Goal: Task Accomplishment & Management: Use online tool/utility

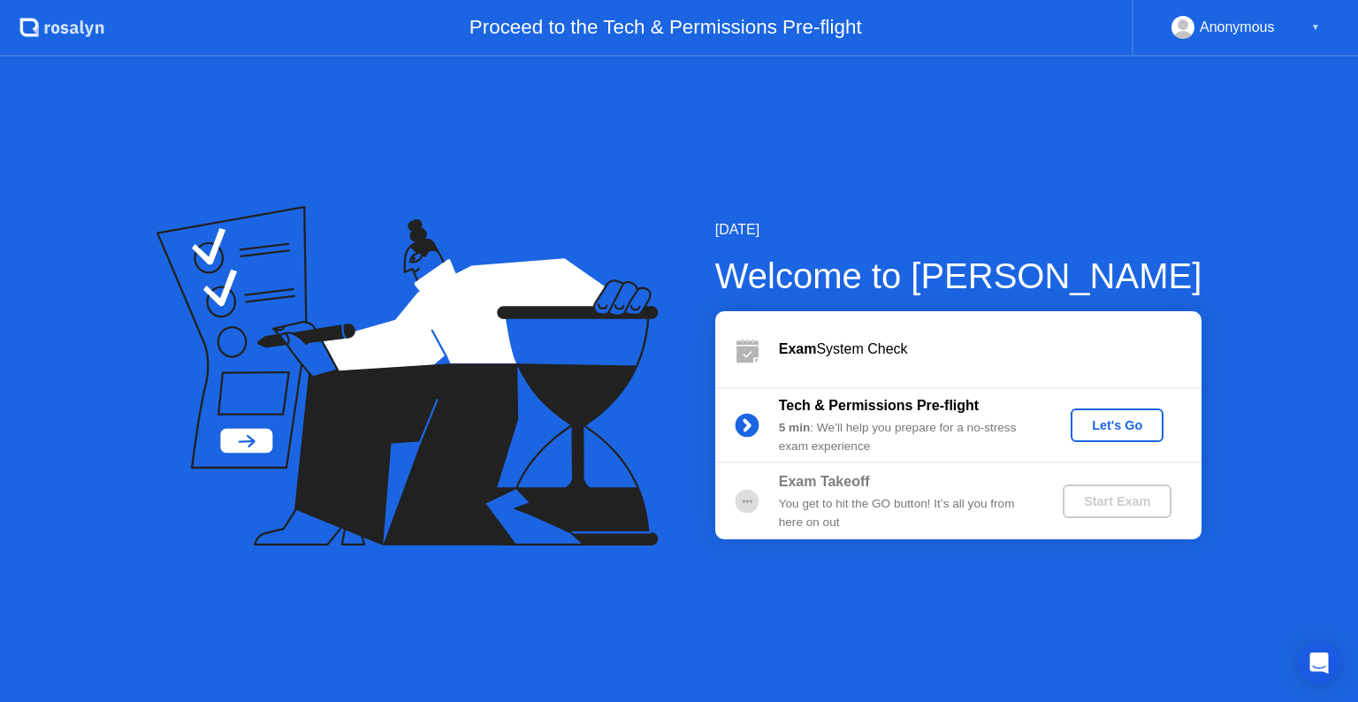
click at [1103, 428] on div "Let's Go" at bounding box center [1117, 425] width 79 height 14
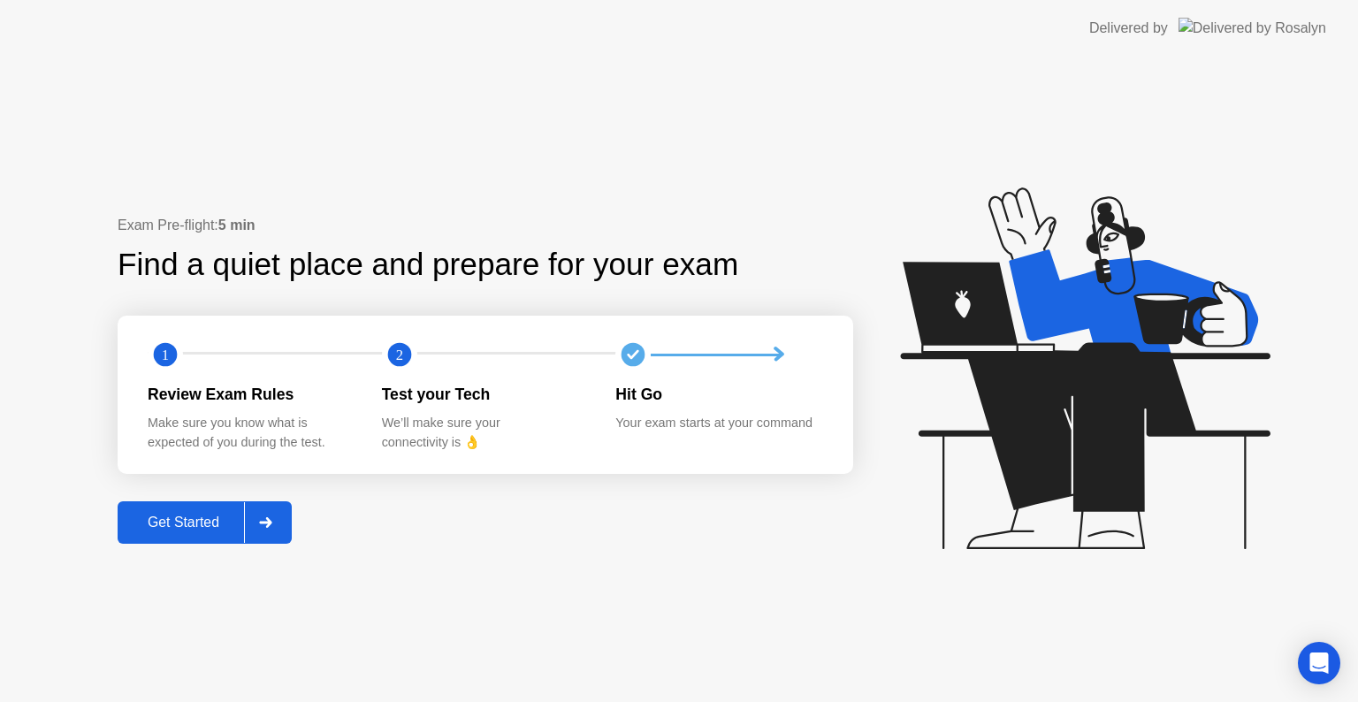
click at [232, 533] on button "Get Started" at bounding box center [205, 522] width 174 height 42
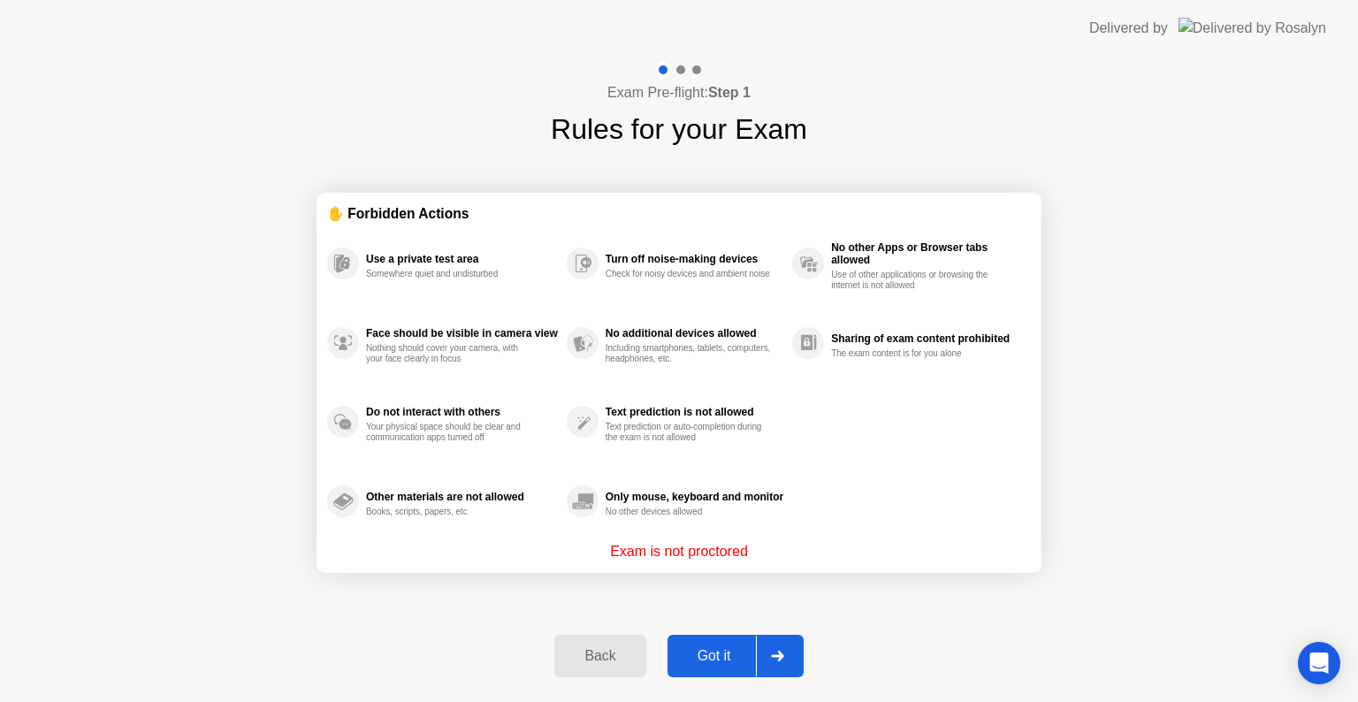
click at [735, 636] on button "Got it" at bounding box center [735, 656] width 136 height 42
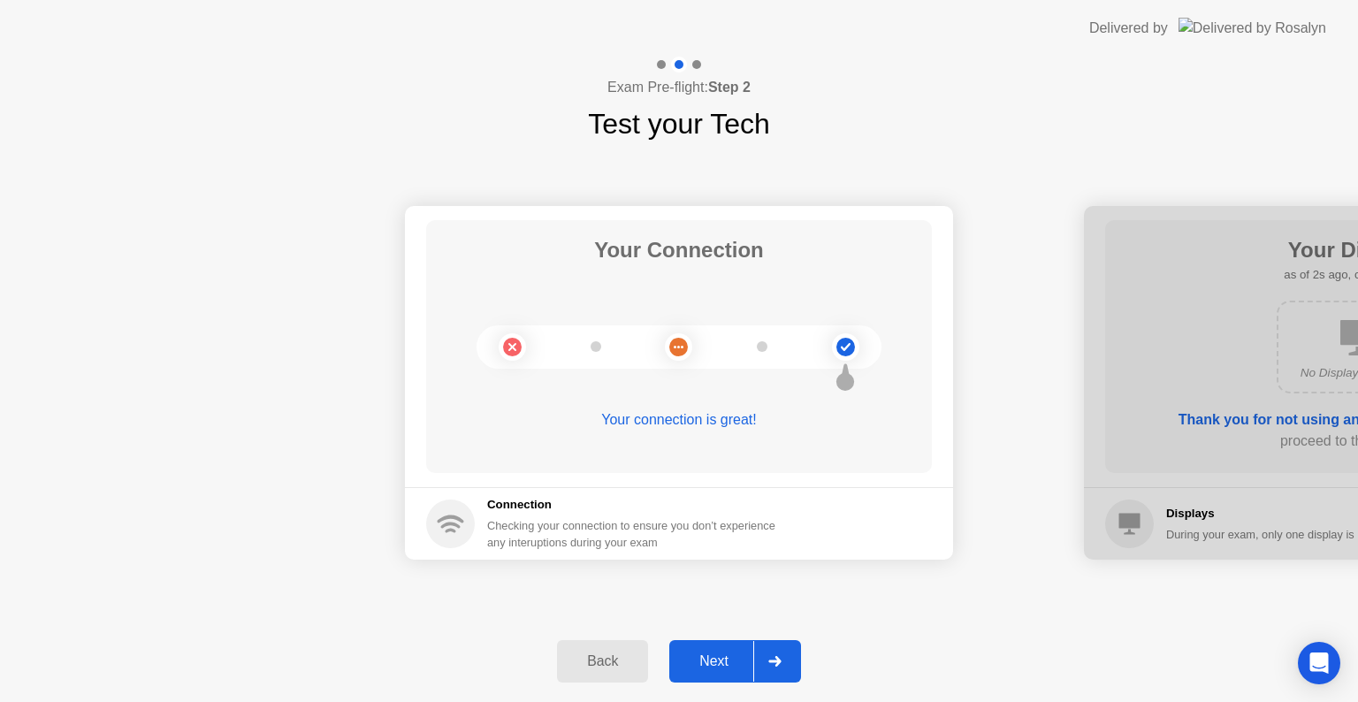
click at [758, 666] on div at bounding box center [774, 661] width 42 height 41
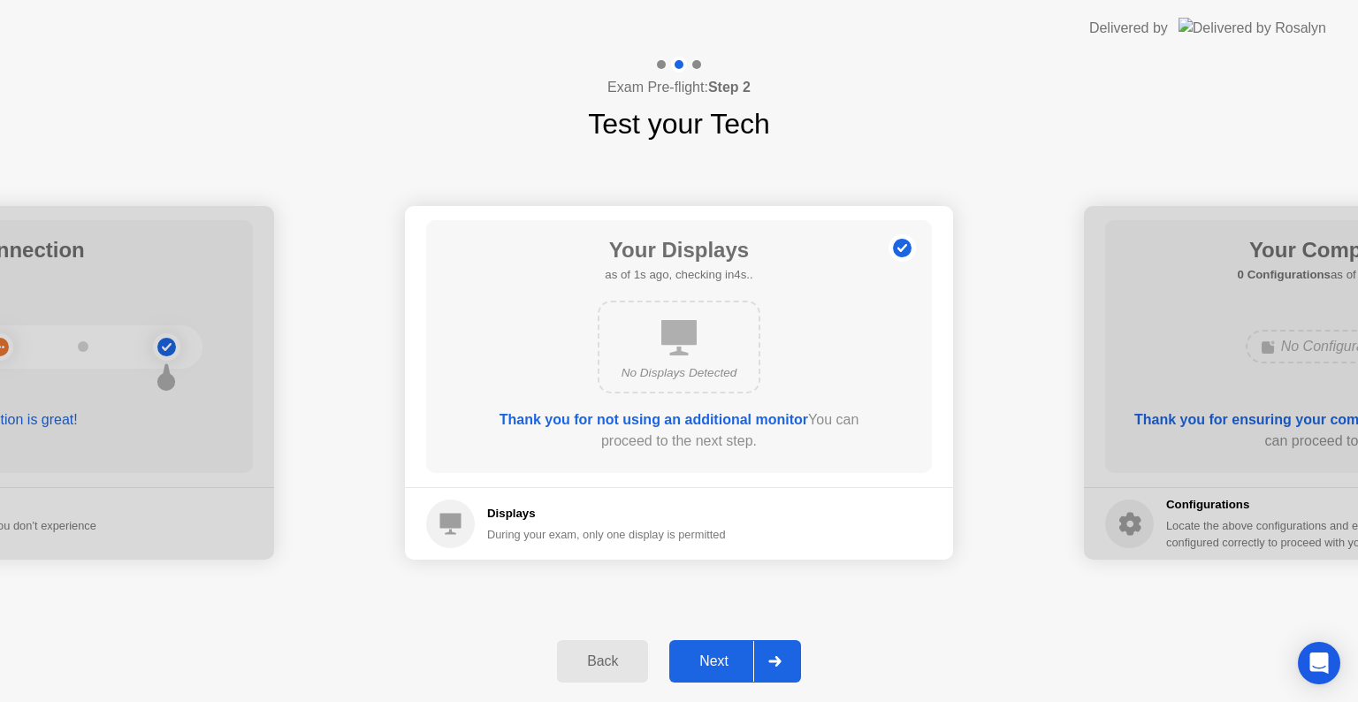
click at [774, 661] on icon at bounding box center [774, 661] width 12 height 11
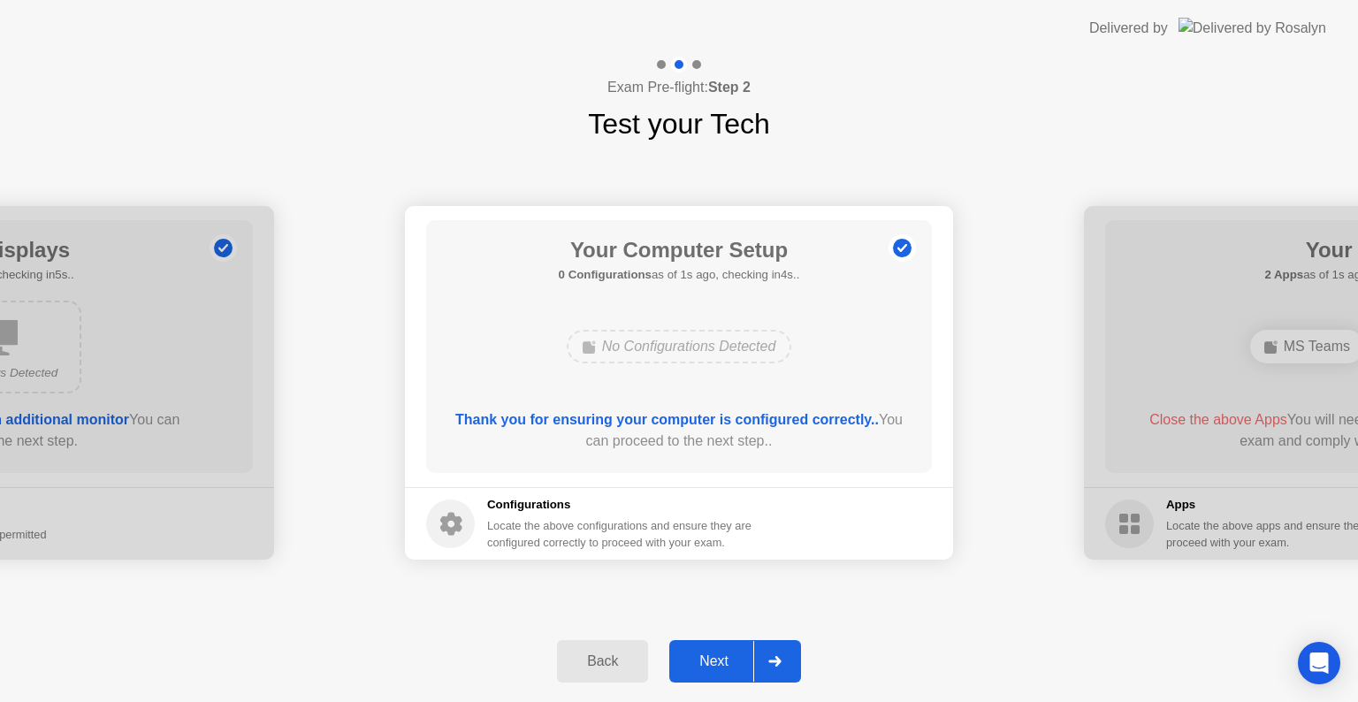
click at [774, 665] on icon at bounding box center [774, 661] width 13 height 11
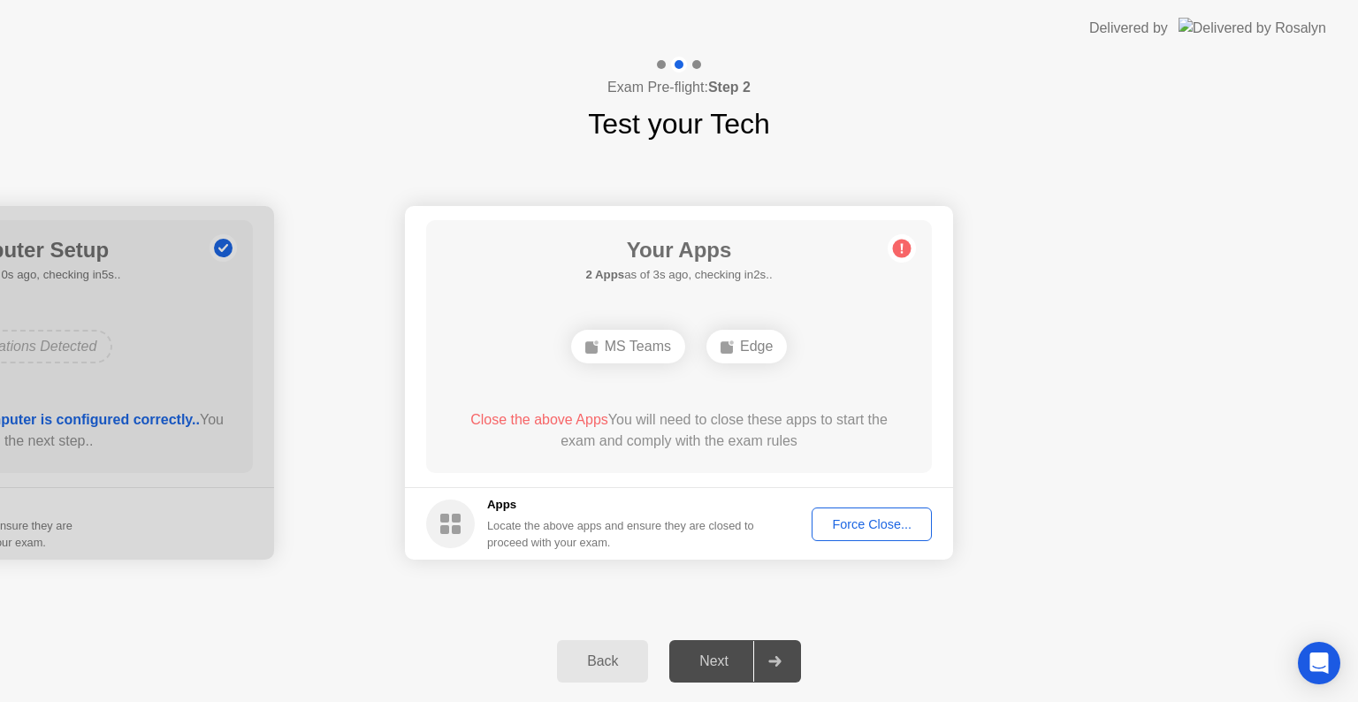
click at [857, 519] on div "Force Close..." at bounding box center [872, 524] width 108 height 14
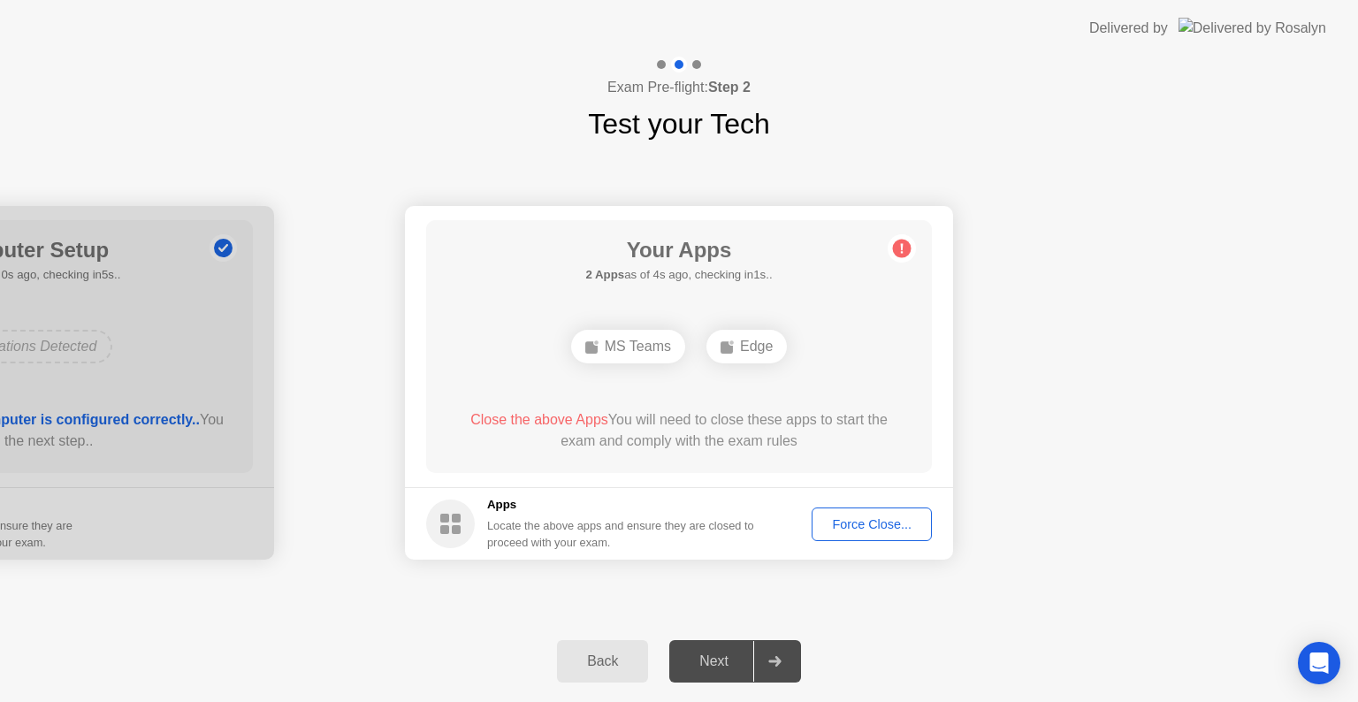
click at [839, 520] on div "Force Close..." at bounding box center [872, 524] width 108 height 14
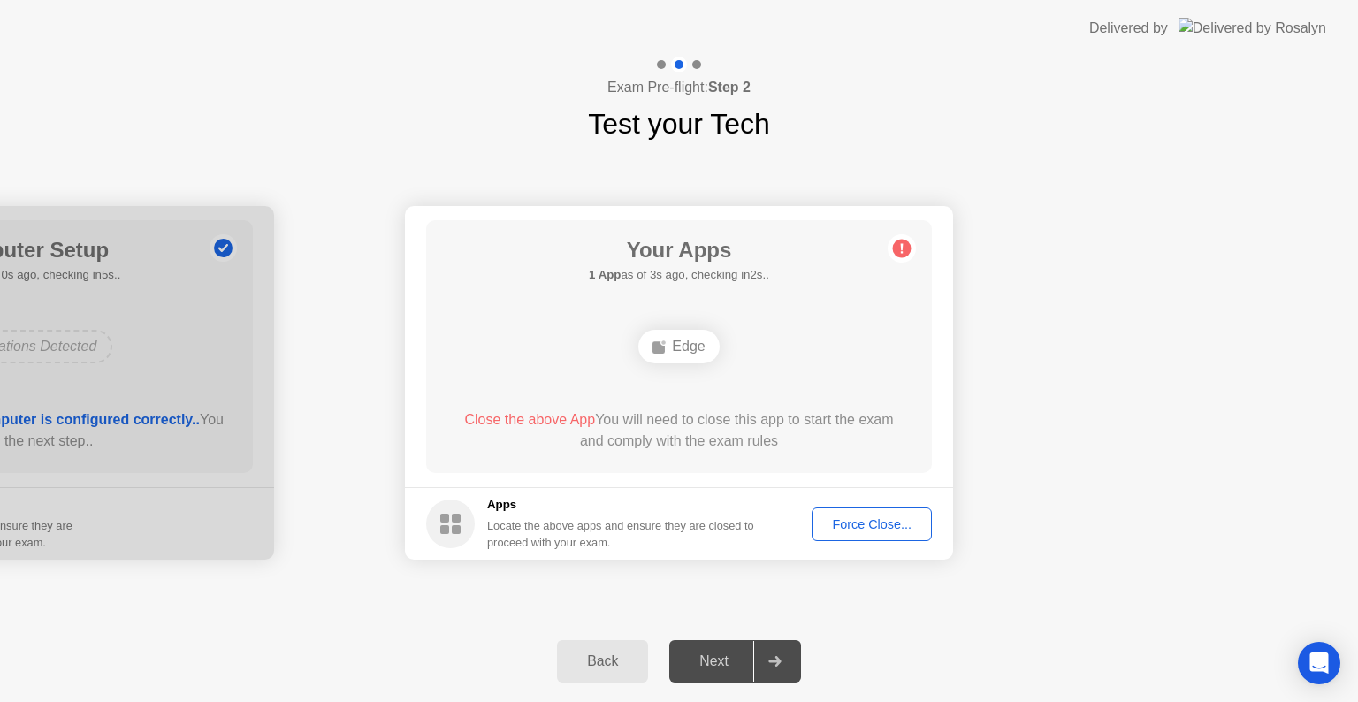
click at [846, 530] on div "Force Close..." at bounding box center [872, 524] width 108 height 14
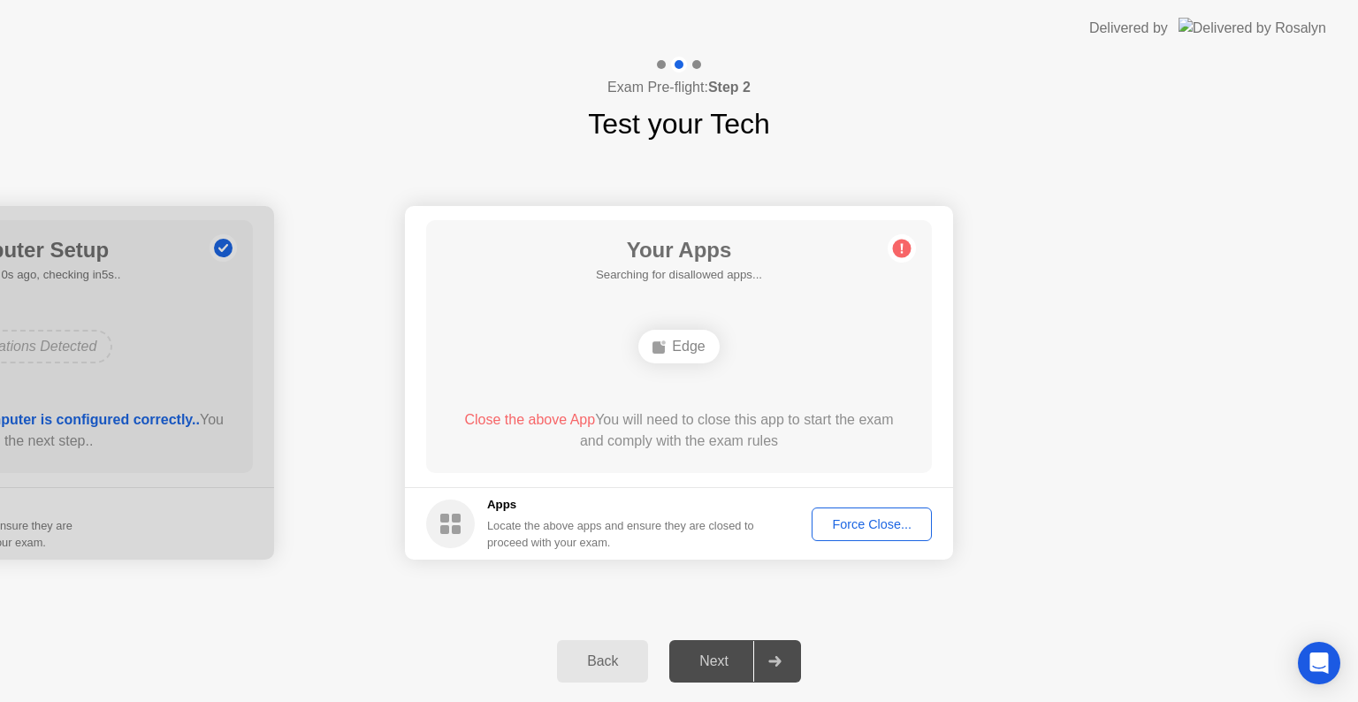
click at [856, 518] on div "Force Close..." at bounding box center [872, 524] width 108 height 14
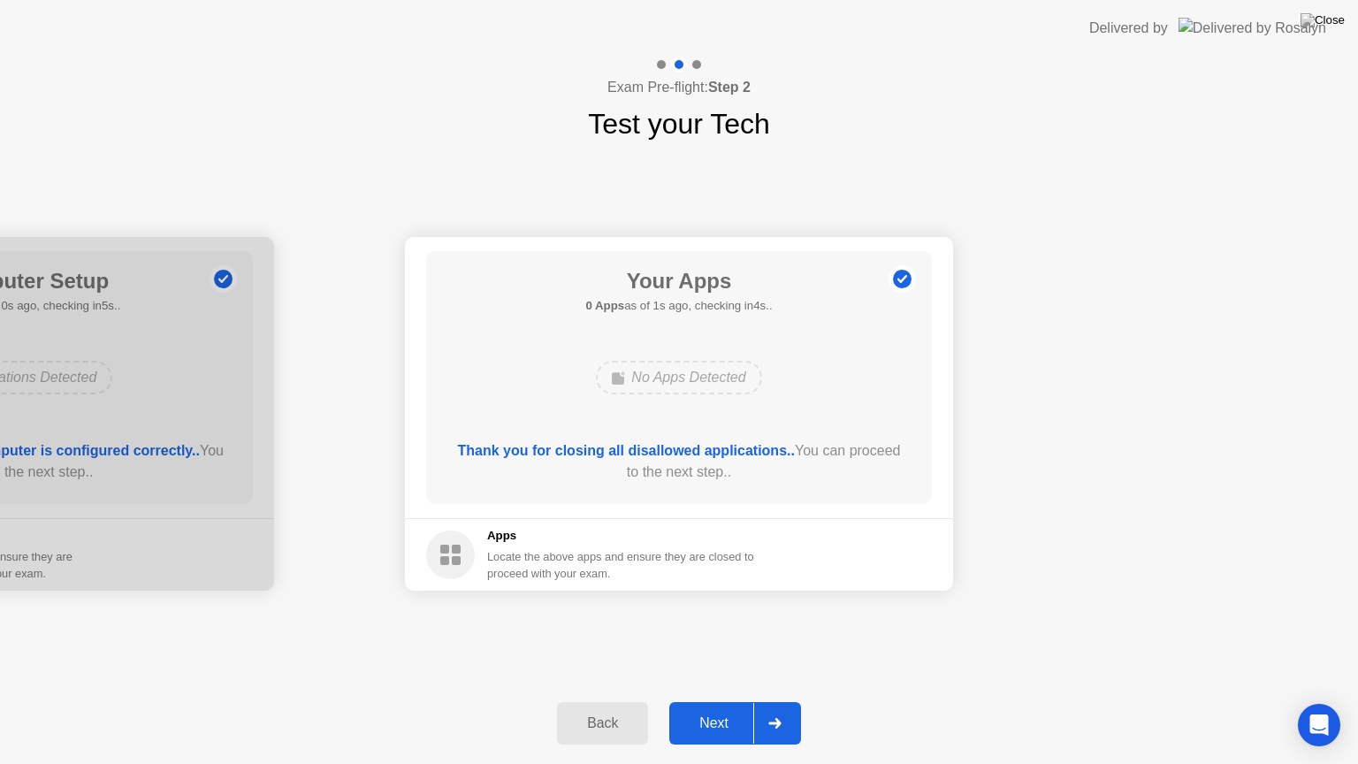
click at [768, 701] on icon at bounding box center [774, 723] width 13 height 11
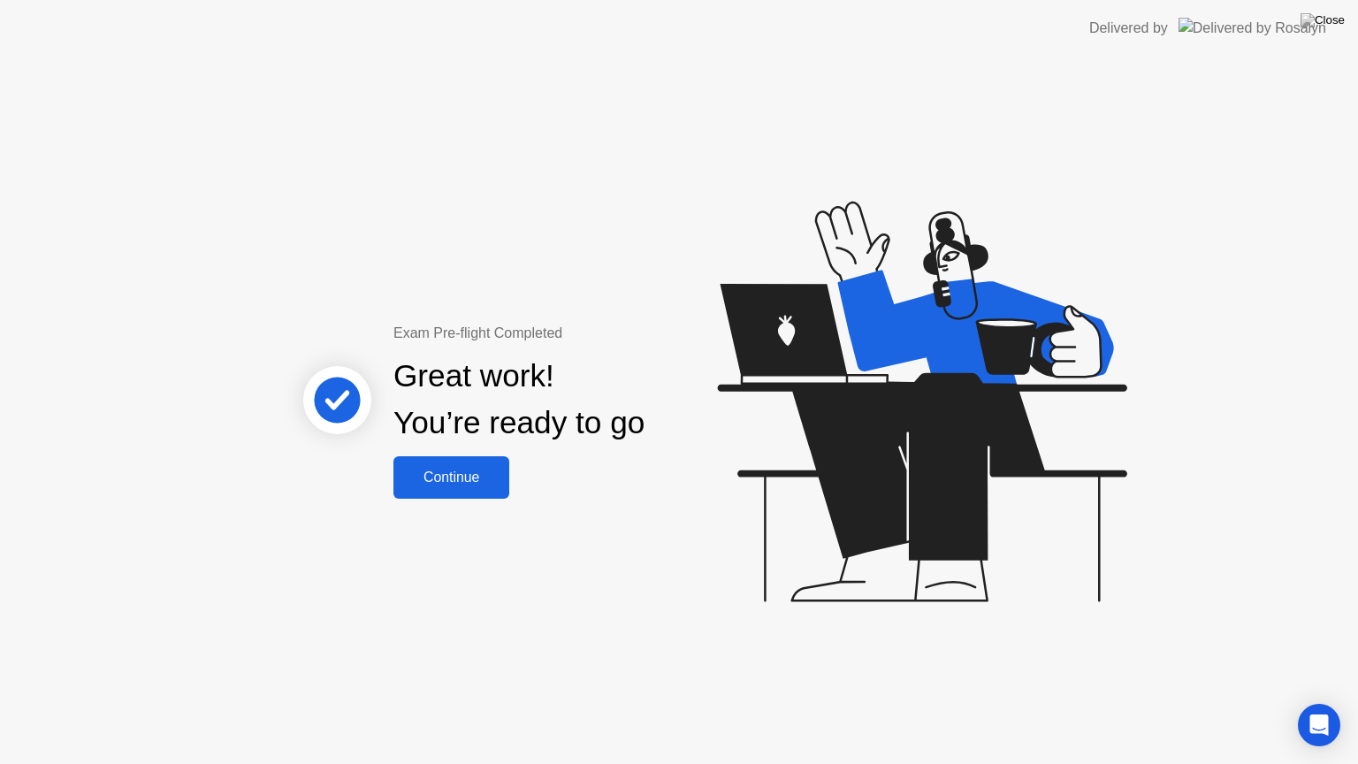
click at [482, 478] on div "Continue" at bounding box center [451, 477] width 105 height 16
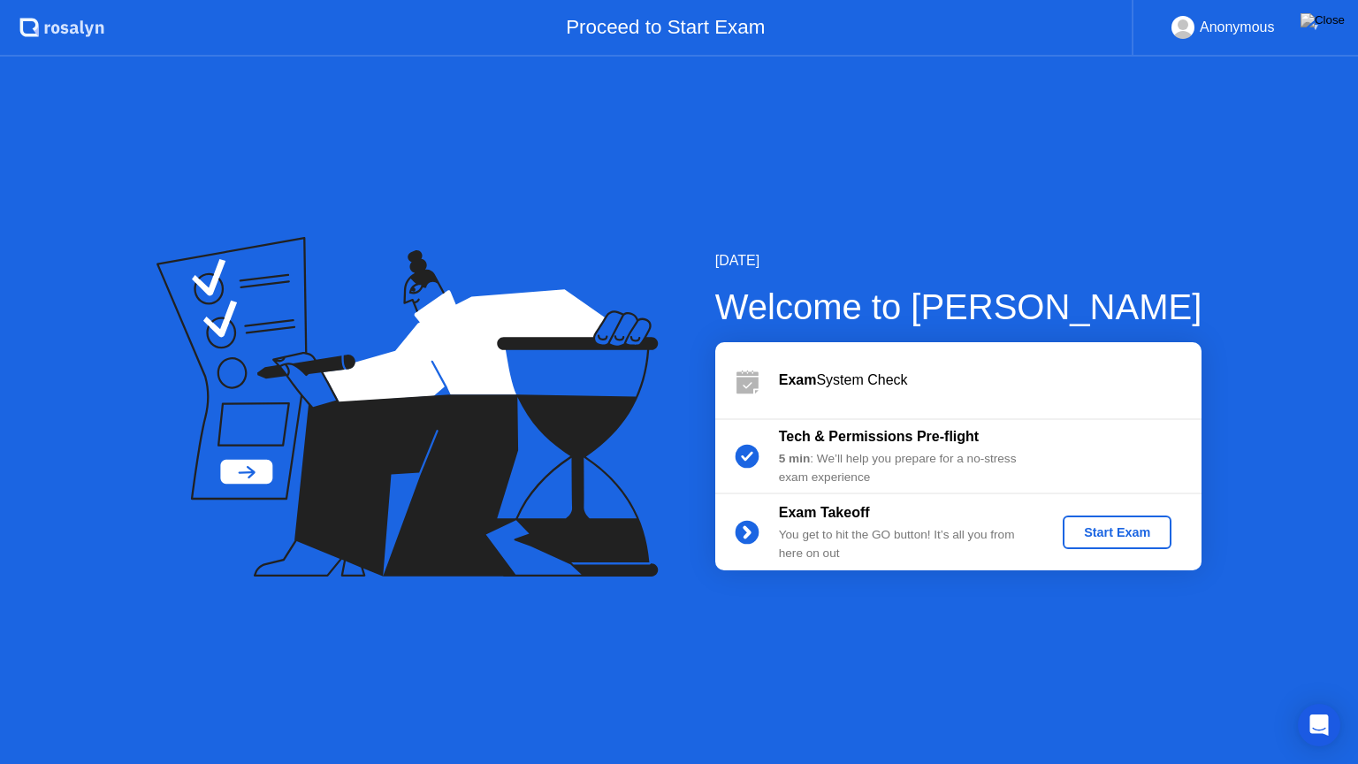
drag, startPoint x: 934, startPoint y: 18, endPoint x: 775, endPoint y: 154, distance: 209.4
click at [775, 154] on app-layout-with-header ".st0{fill:#f0f8ff;} .st1{fill:#d4e3ff;} .st2{fill:#b4c2ff;} background Proceed …" at bounding box center [679, 382] width 1358 height 764
click at [1111, 544] on button "Start Exam" at bounding box center [1117, 532] width 109 height 34
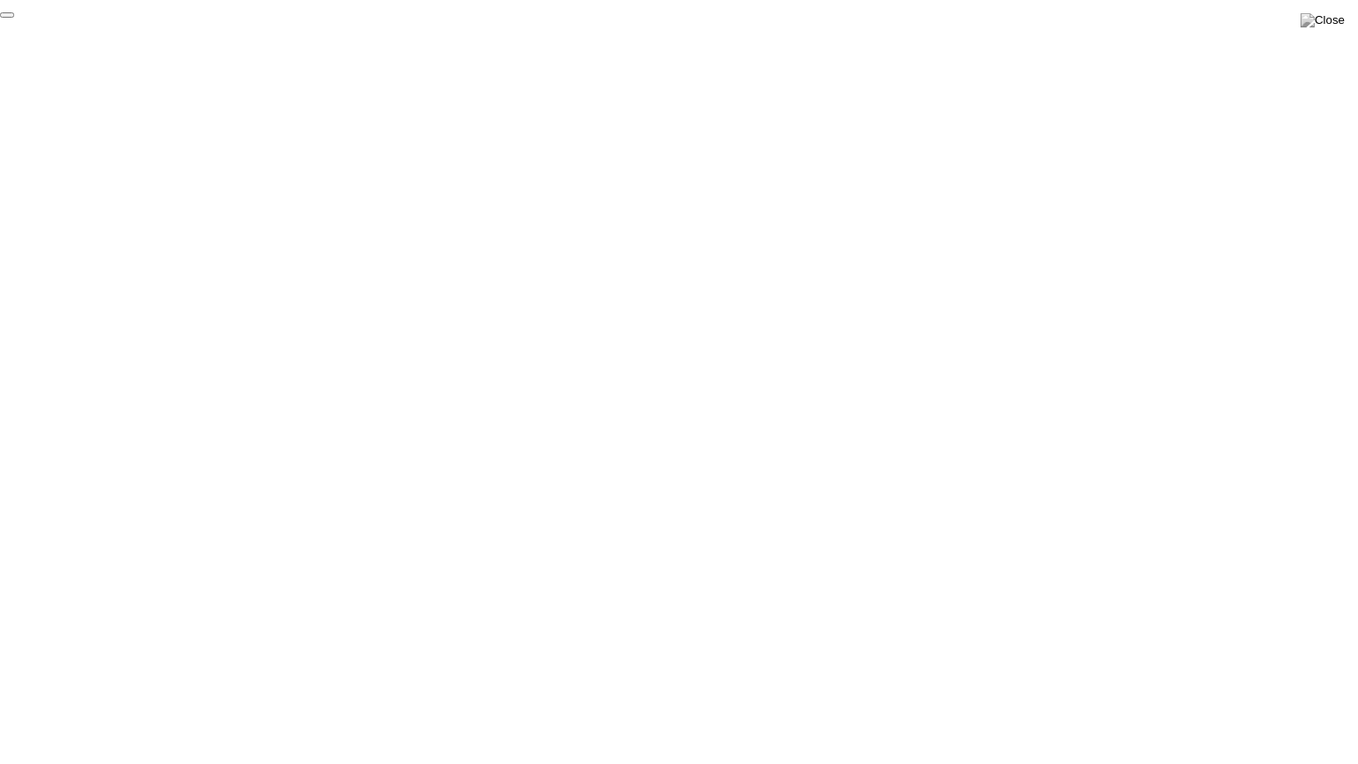
click at [14, 18] on button "End Proctoring Session" at bounding box center [7, 14] width 14 height 5
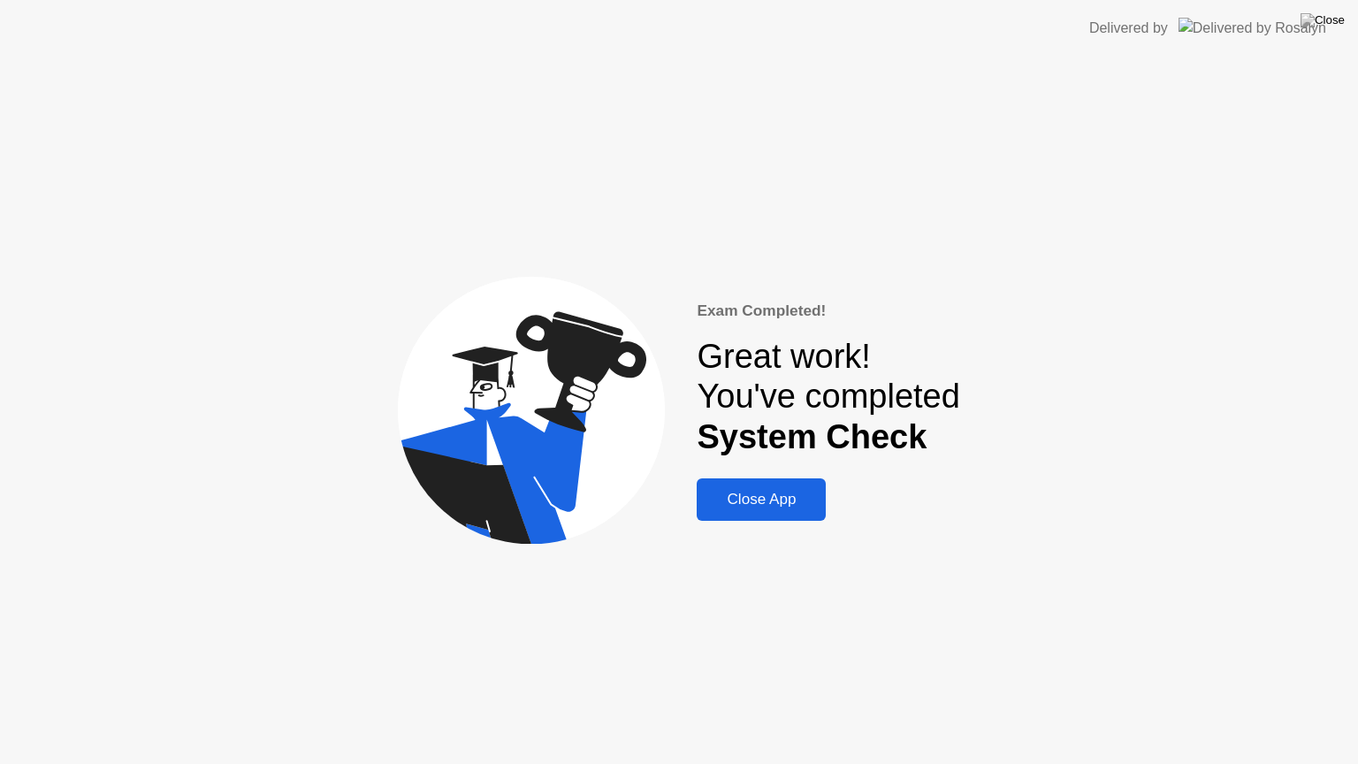
click at [792, 491] on div "Close App" at bounding box center [761, 500] width 118 height 18
